Goal: Navigation & Orientation: Find specific page/section

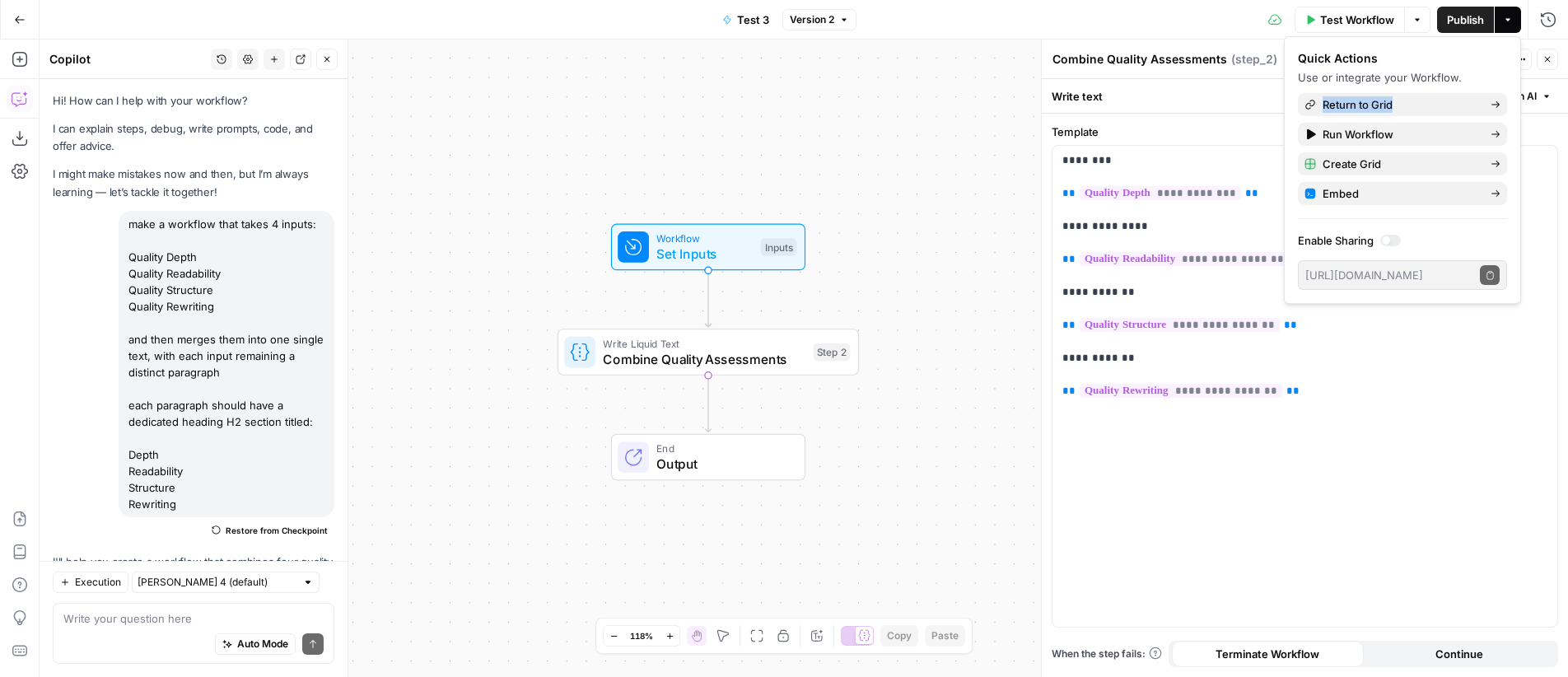
click at [24, 19] on span "Go Back" at bounding box center [24, 19] width 1 height 1
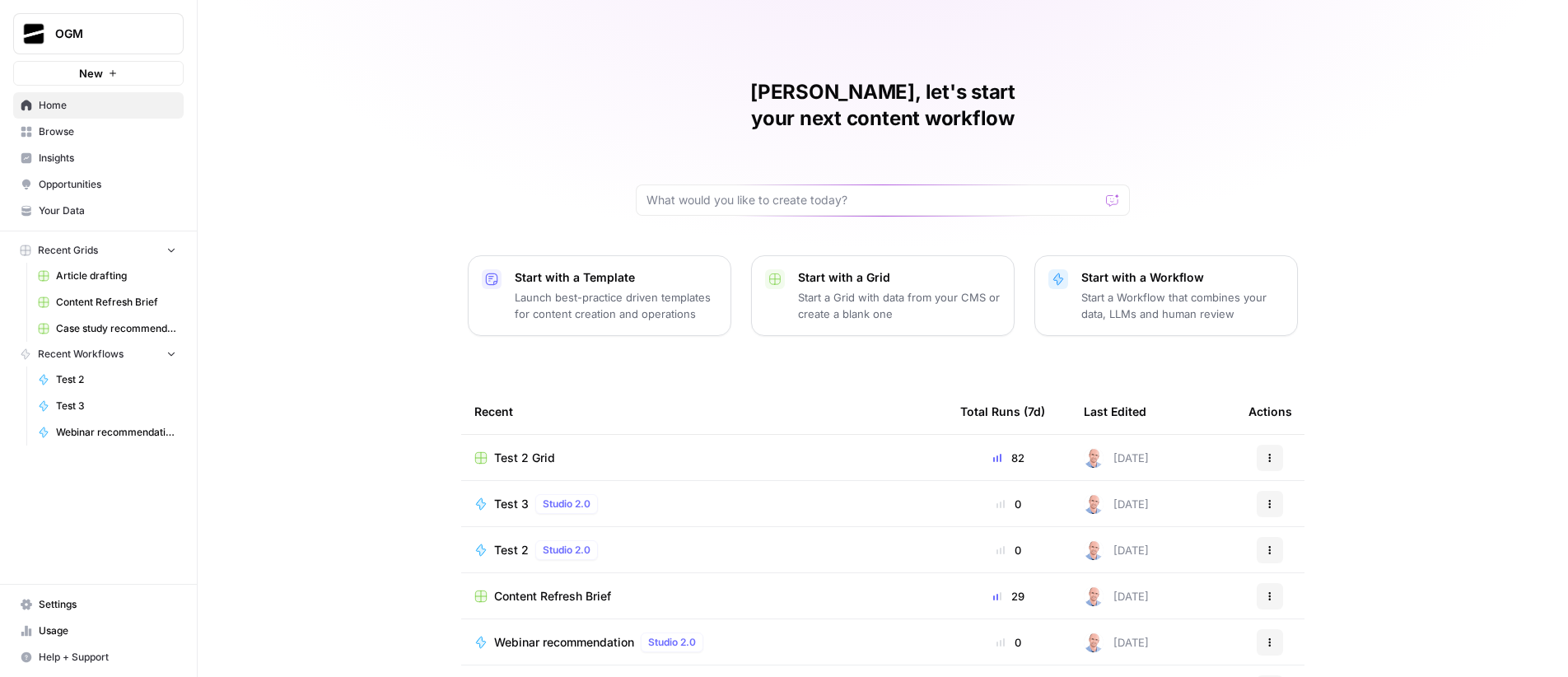
click at [89, 136] on span "Browse" at bounding box center [107, 132] width 137 height 15
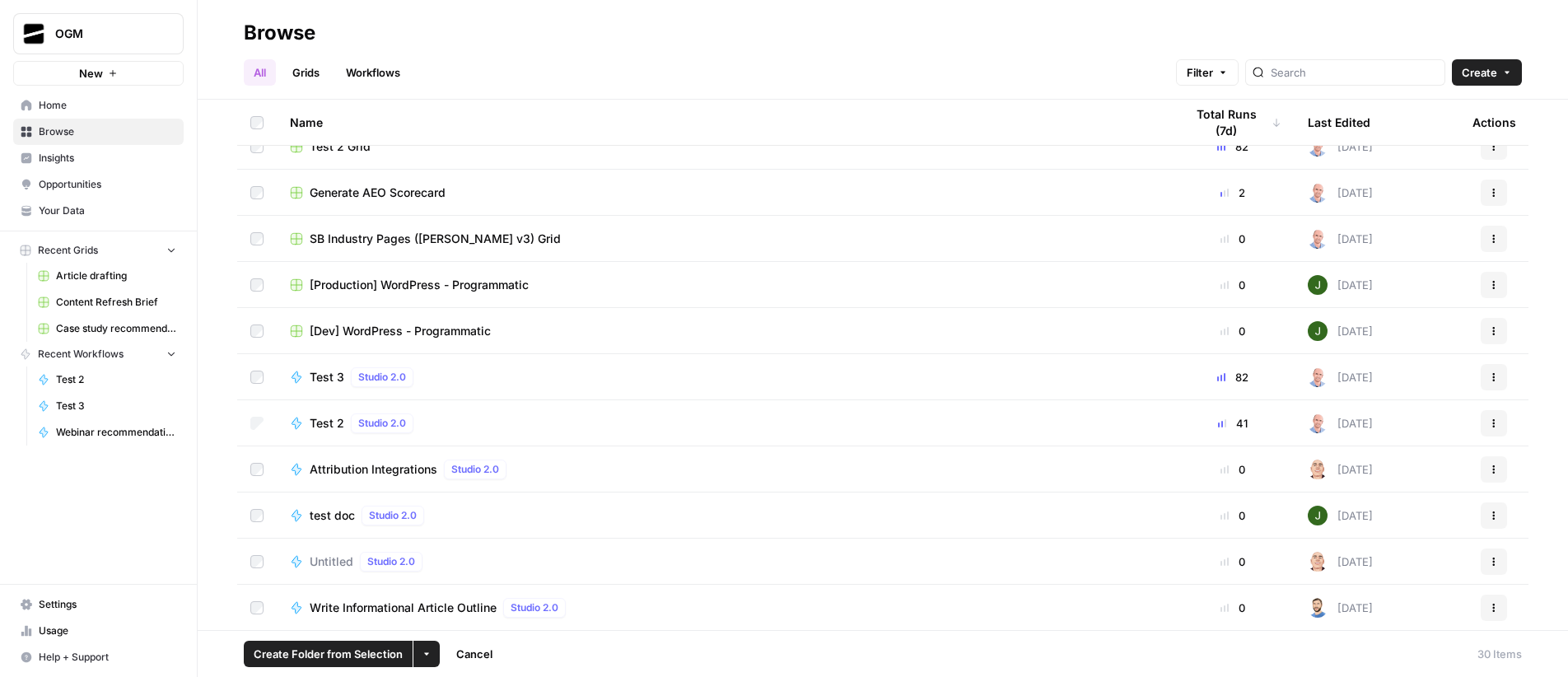
scroll to position [541, 0]
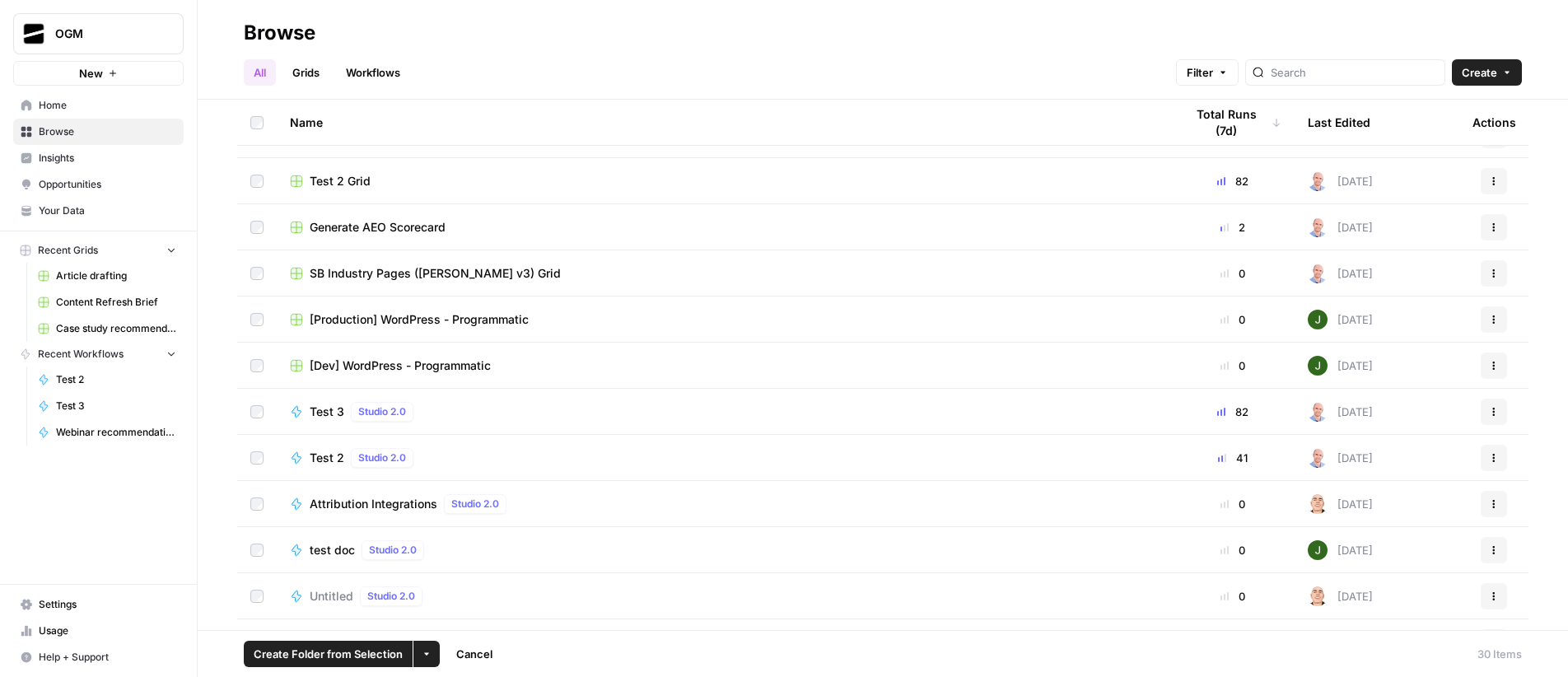
click at [422, 655] on icon "button" at bounding box center [427, 654] width 10 height 10
click at [459, 588] on span "Move to" at bounding box center [465, 591] width 41 height 17
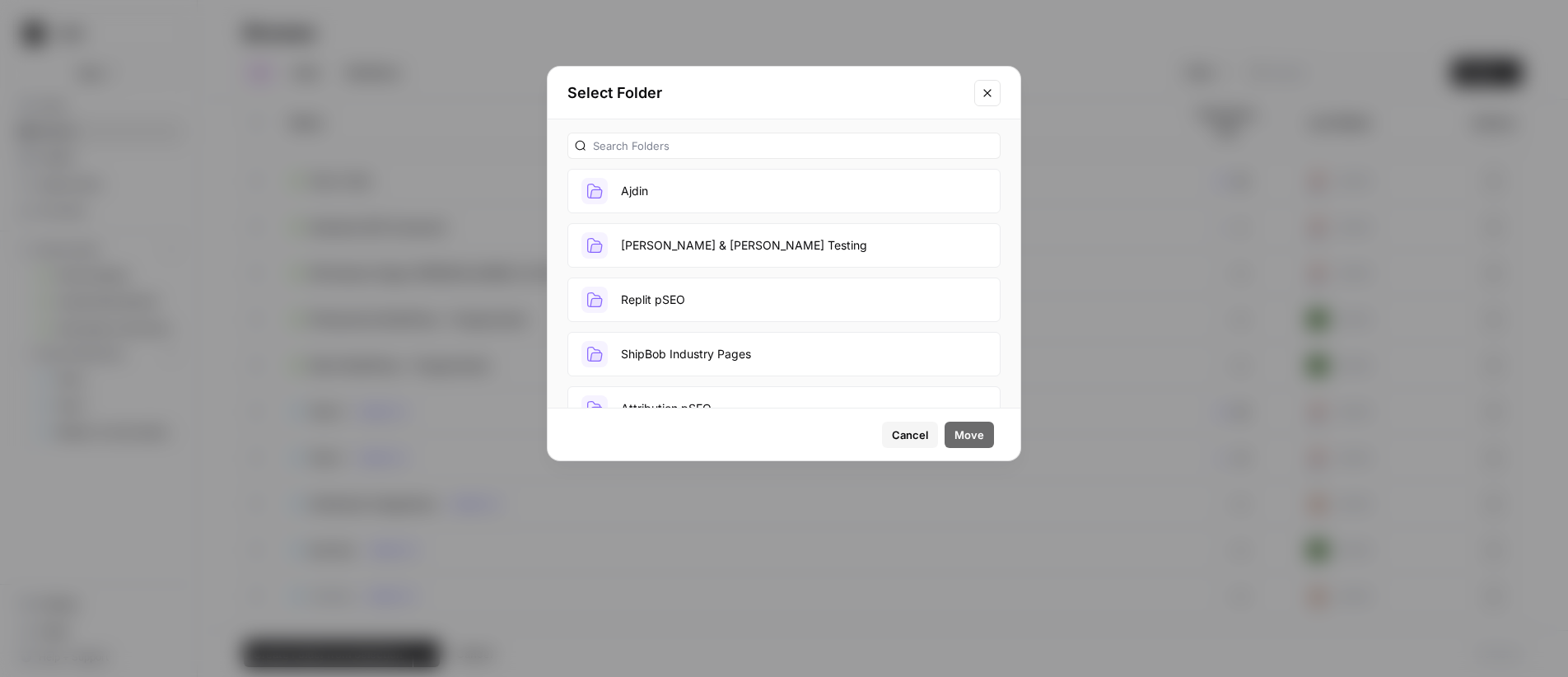
click at [715, 188] on button "Ajdin" at bounding box center [783, 191] width 433 height 45
click at [984, 429] on button "Move" at bounding box center [969, 434] width 50 height 26
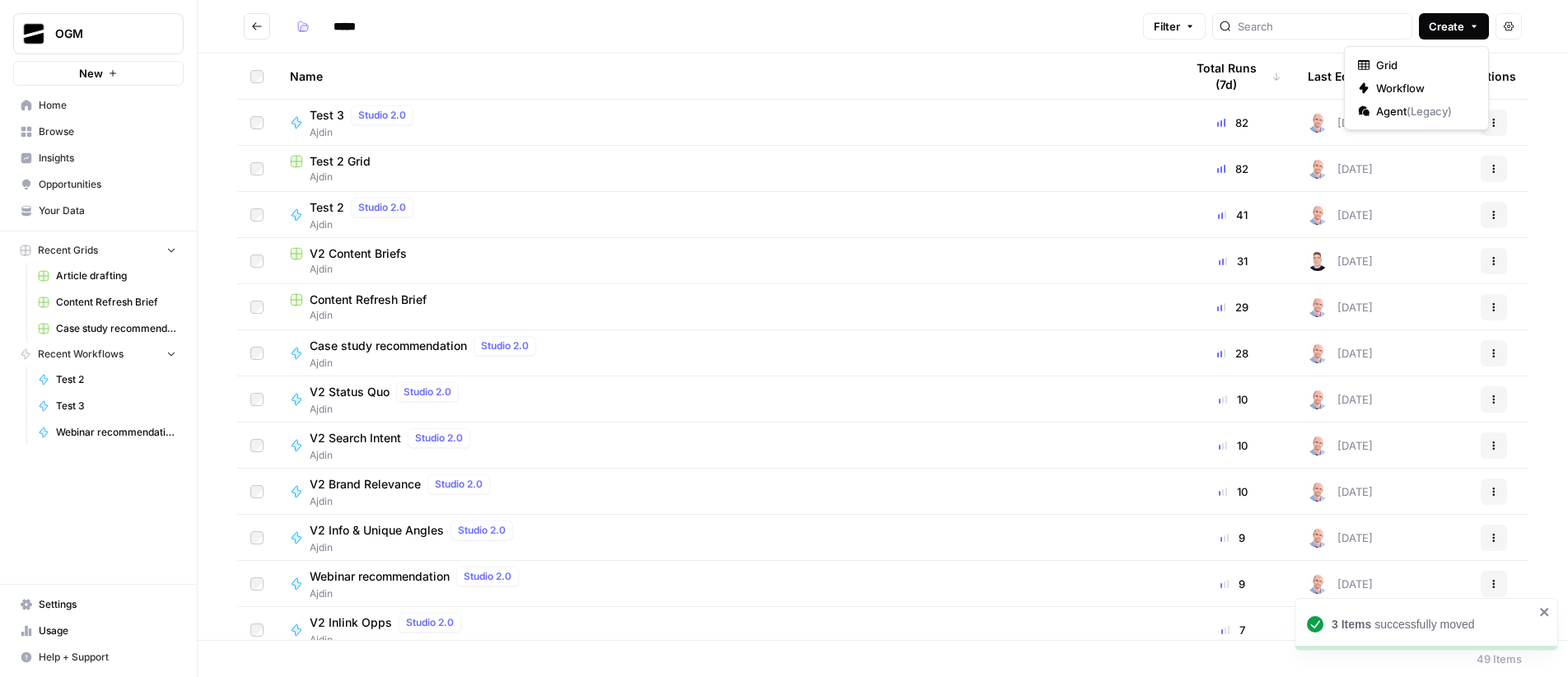
click at [1465, 27] on button "Create" at bounding box center [1454, 26] width 70 height 26
click at [1132, 48] on header "***** Filter Create Actions" at bounding box center [882, 26] width 1370 height 54
click at [81, 102] on span "Home" at bounding box center [107, 105] width 137 height 15
